Goal: Submit feedback/report problem

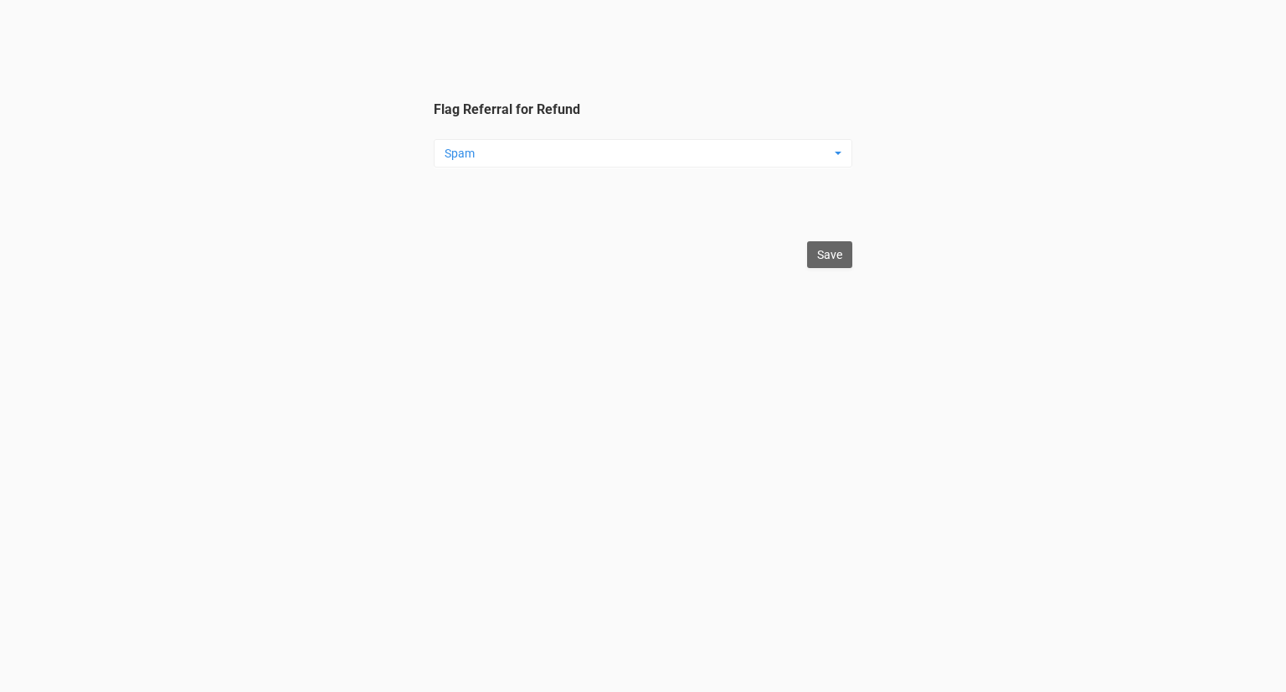
click at [647, 136] on legend "Flag Referral for Refund Spam Spam Testing Duplicate Other ... Spam Testing Dup…" at bounding box center [643, 164] width 419 height 129
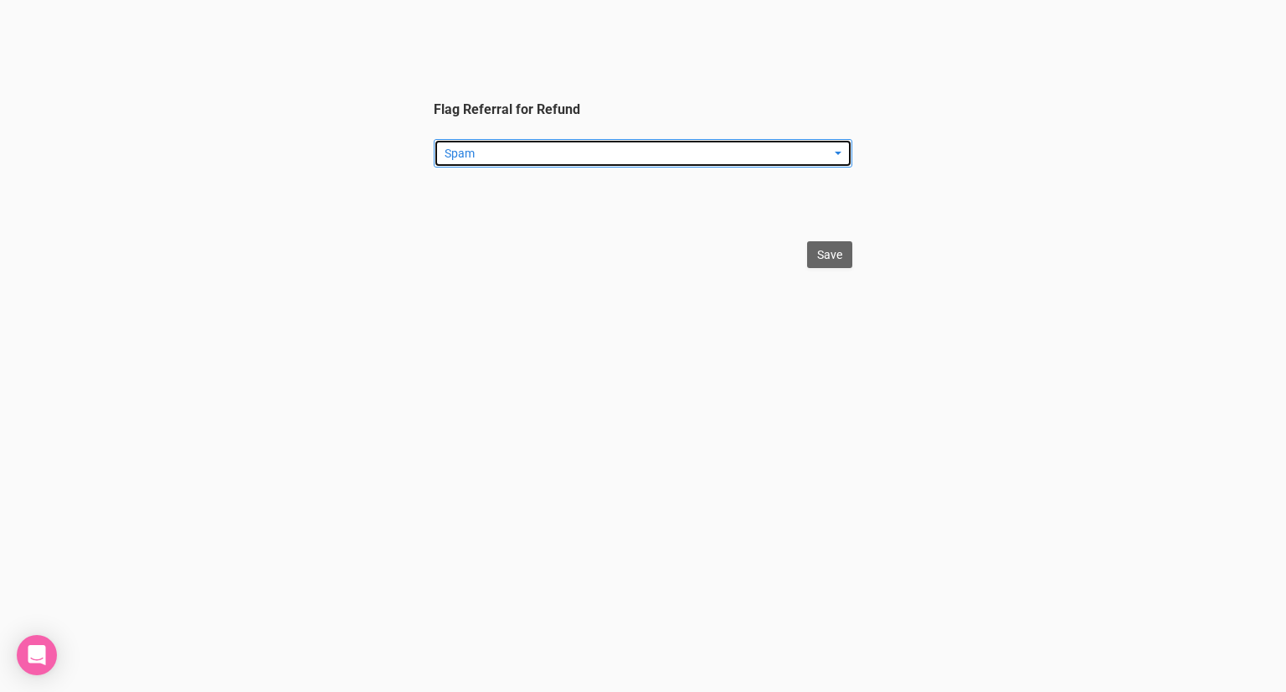
click at [642, 150] on span "Spam" at bounding box center [638, 153] width 386 height 17
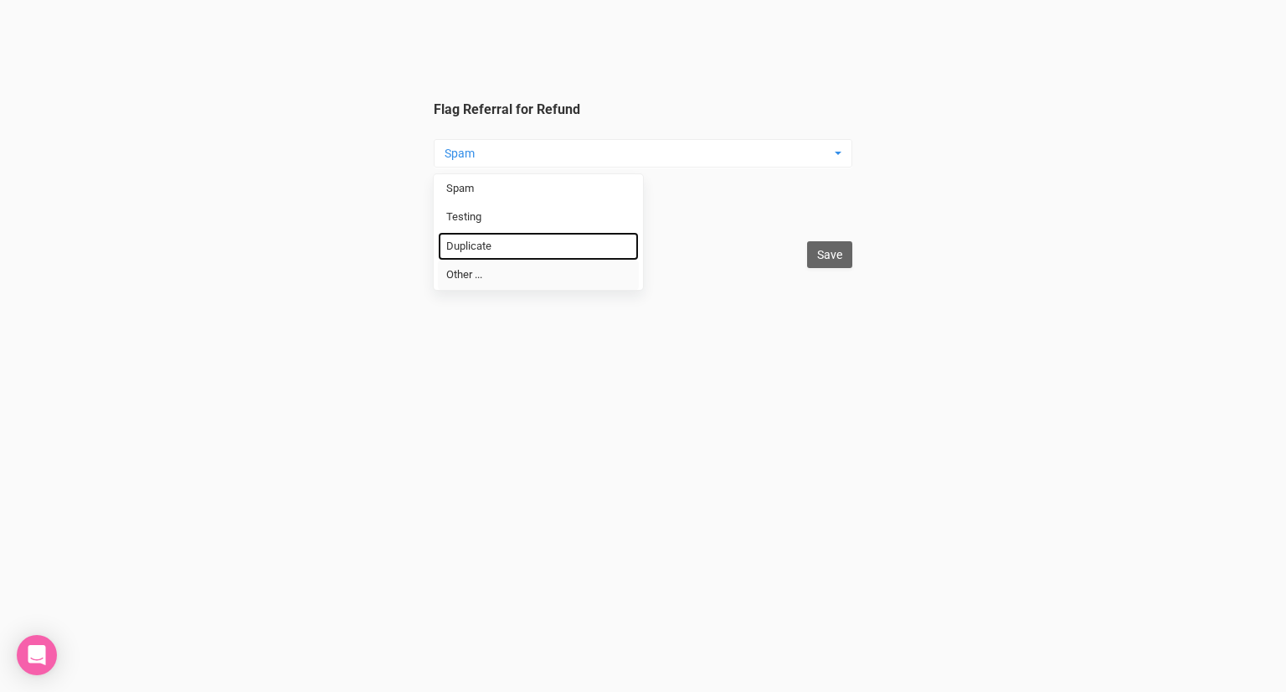
drag, startPoint x: 574, startPoint y: 252, endPoint x: 607, endPoint y: 254, distance: 32.7
click at [574, 252] on link "Duplicate" at bounding box center [538, 246] width 201 height 29
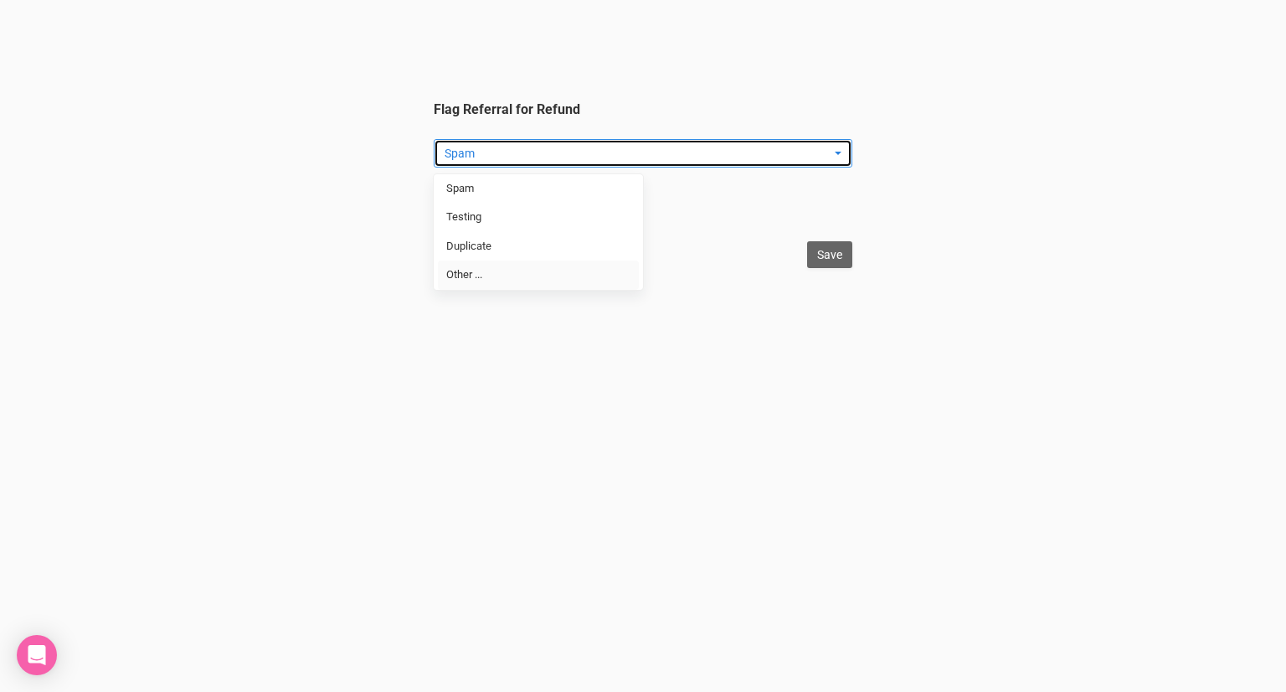
select select "Duplicate"
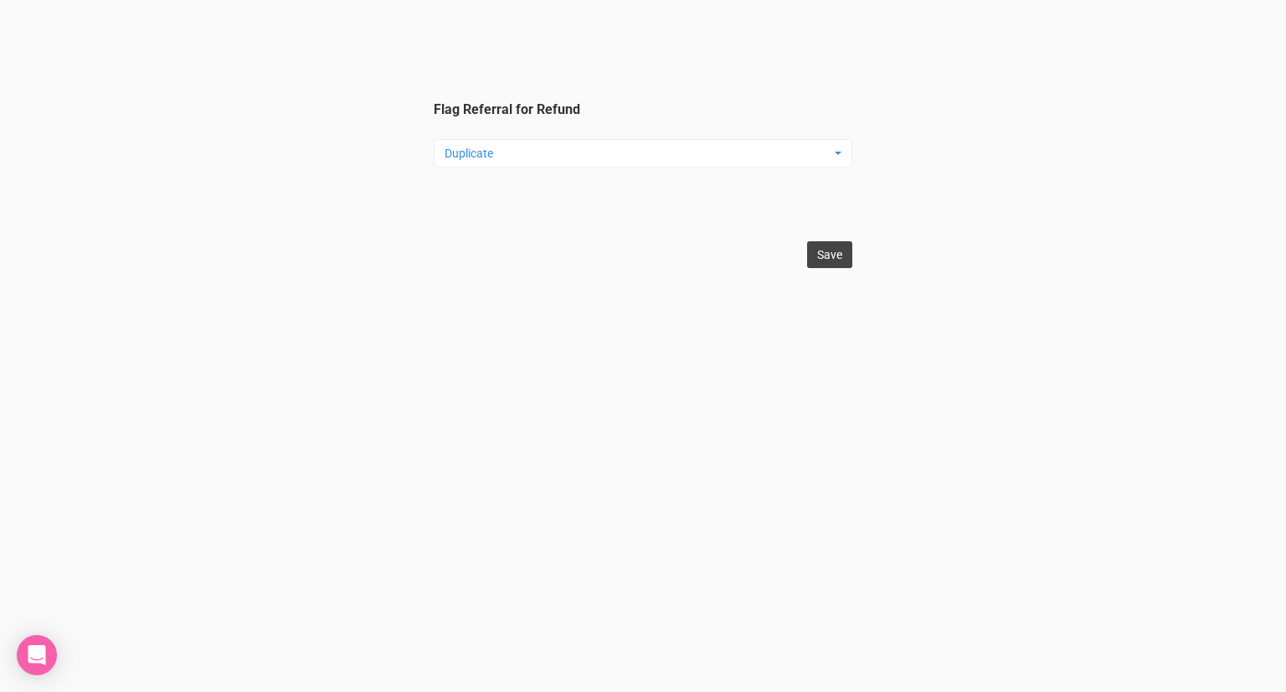
click at [846, 259] on input "Save" at bounding box center [829, 254] width 45 height 27
type input "Save"
